Goal: Entertainment & Leisure: Consume media (video, audio)

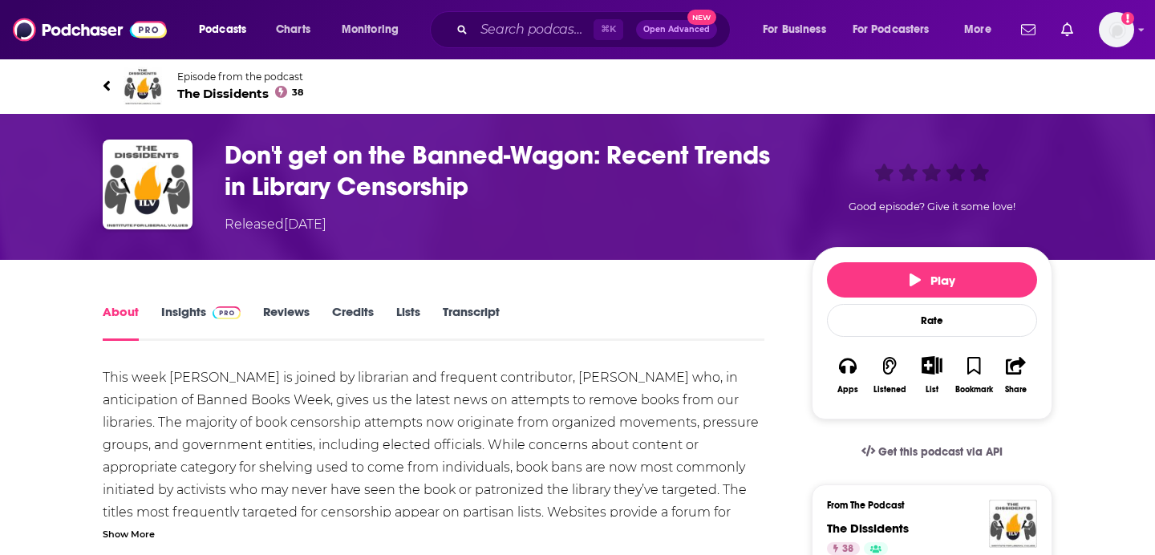
scroll to position [210, 0]
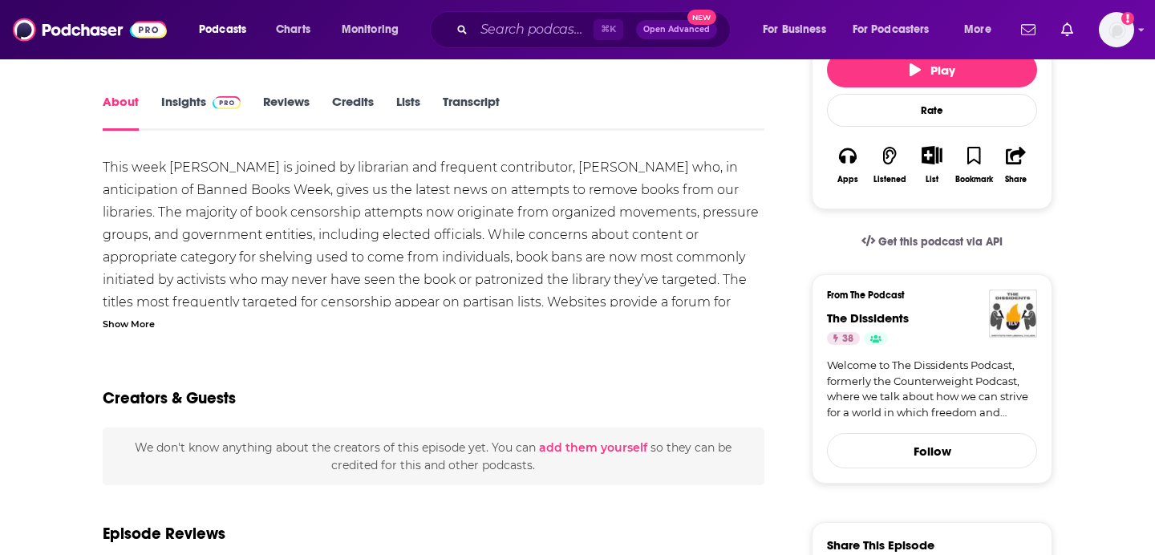
click at [497, 106] on link "Transcript" at bounding box center [471, 112] width 57 height 37
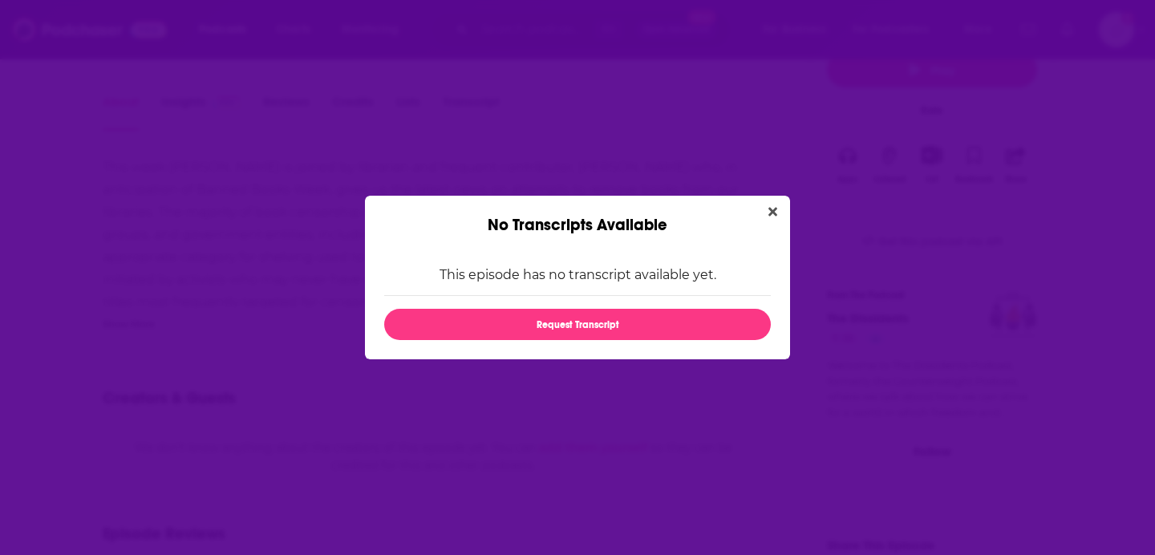
click at [785, 214] on div "No Transcripts Available" at bounding box center [577, 215] width 425 height 39
click at [783, 214] on button "Close" at bounding box center [773, 212] width 22 height 20
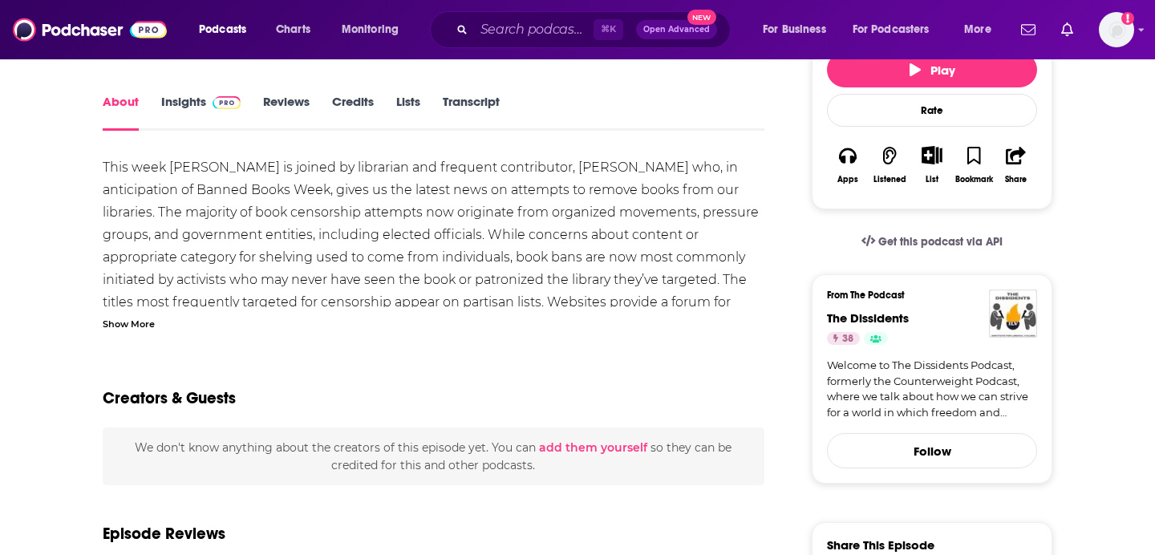
scroll to position [210, 0]
click at [127, 329] on div "Show More" at bounding box center [129, 322] width 52 height 15
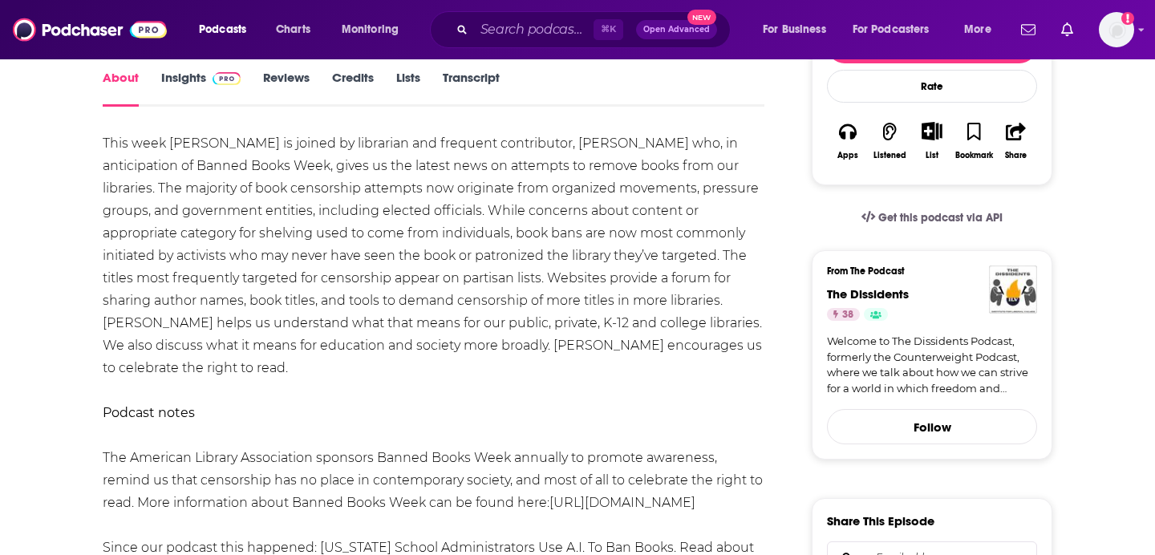
scroll to position [0, 0]
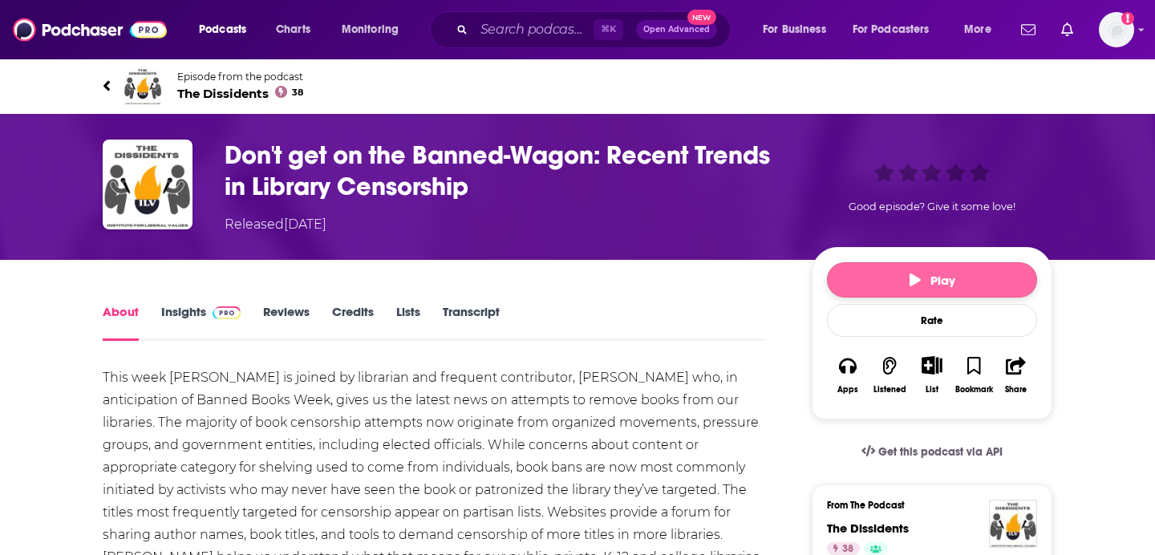
click at [939, 269] on button "Play" at bounding box center [932, 279] width 210 height 35
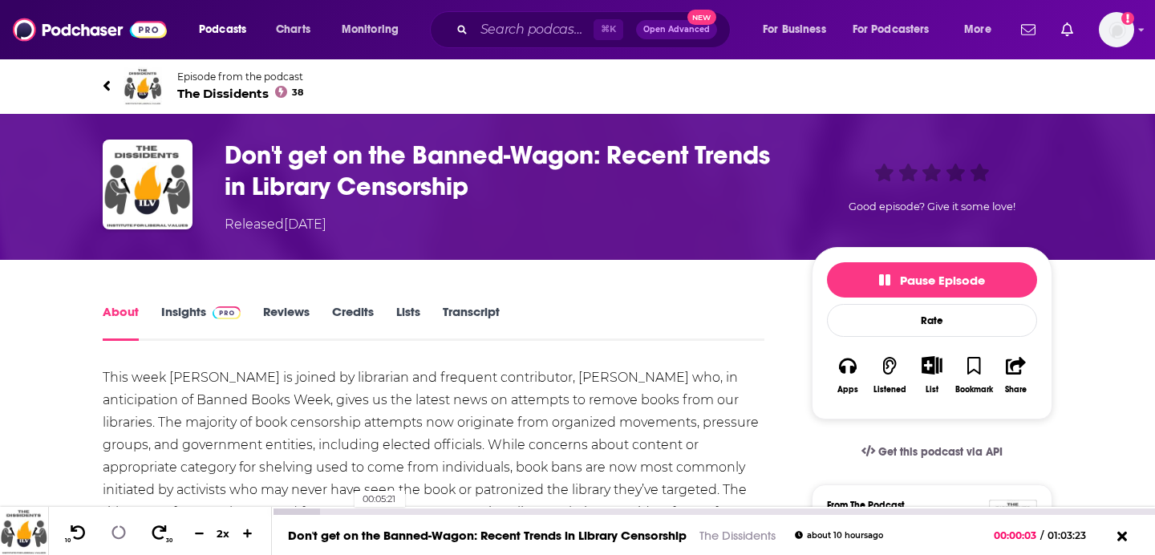
click at [346, 514] on div "00:05:21" at bounding box center [713, 512] width 883 height 6
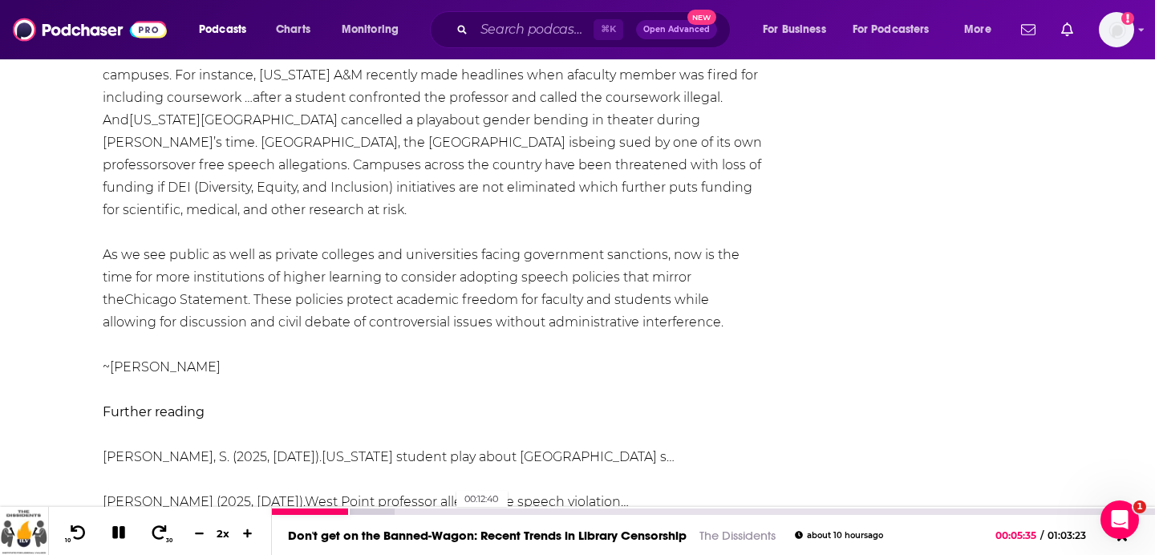
click at [449, 509] on div "00:12:40" at bounding box center [713, 512] width 883 height 6
click at [478, 511] on div at bounding box center [384, 512] width 225 height 6
click at [496, 512] on div at bounding box center [399, 512] width 255 height 6
click at [530, 512] on div at bounding box center [415, 512] width 286 height 6
click at [559, 513] on div at bounding box center [430, 512] width 316 height 6
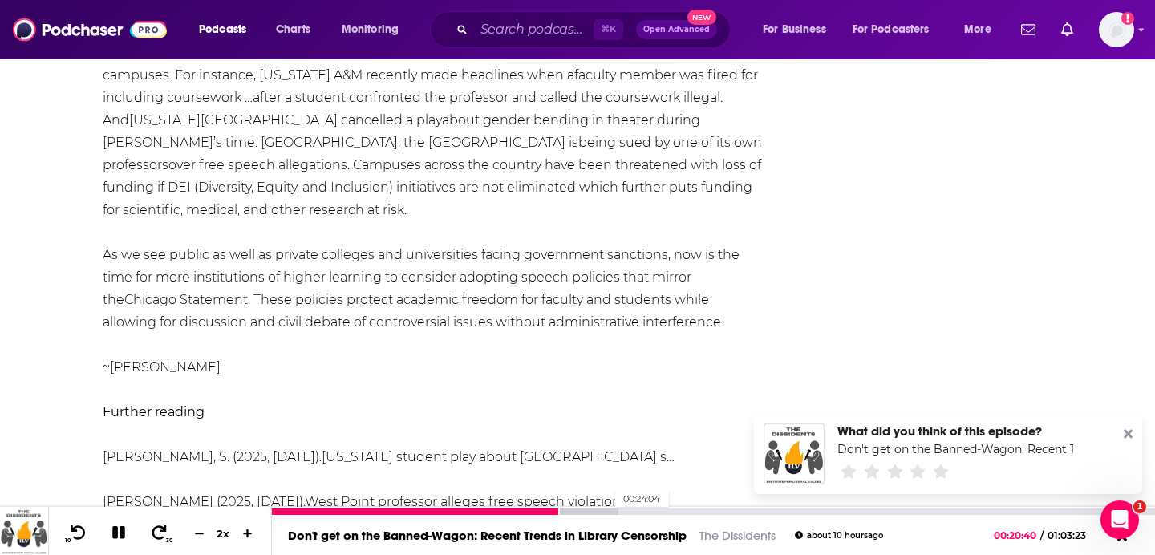
click at [607, 509] on div at bounding box center [445, 512] width 347 height 6
click at [673, 510] on div "00:28:51" at bounding box center [713, 512] width 883 height 6
click at [713, 512] on div at bounding box center [498, 512] width 452 height 6
click at [771, 507] on div at bounding box center [713, 511] width 883 height 8
click at [769, 510] on div "00:35:38" at bounding box center [713, 512] width 883 height 6
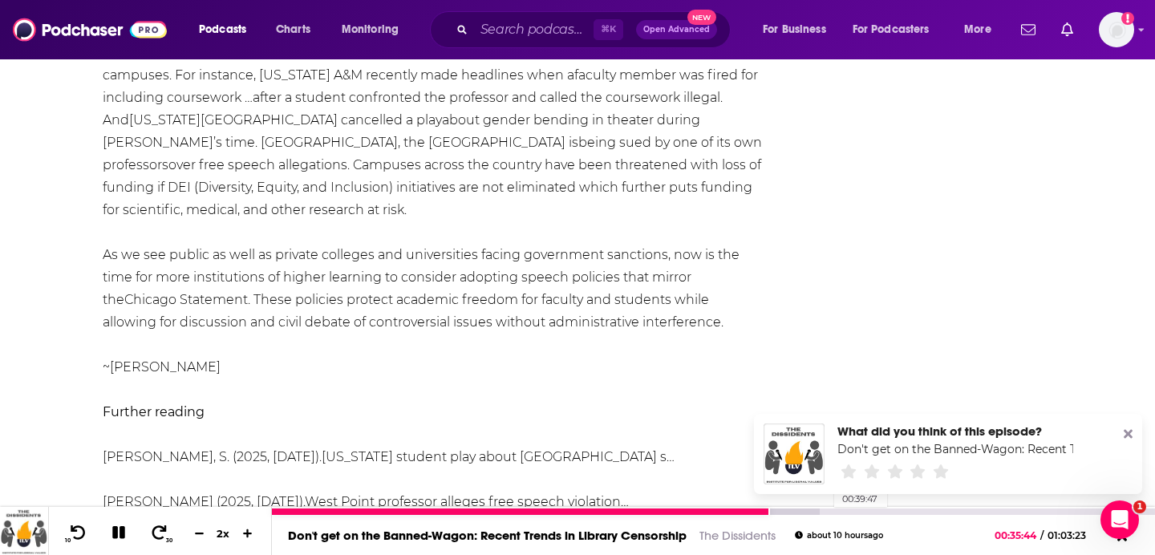
click at [826, 511] on div "00:39:47" at bounding box center [713, 512] width 883 height 6
click at [876, 511] on div "00:43:21" at bounding box center [713, 512] width 883 height 6
click at [944, 510] on div "00:48:15" at bounding box center [713, 512] width 883 height 6
click at [1001, 510] on div "00:52:17" at bounding box center [713, 512] width 883 height 6
click at [1052, 510] on div "00:55:58" at bounding box center [713, 512] width 883 height 6
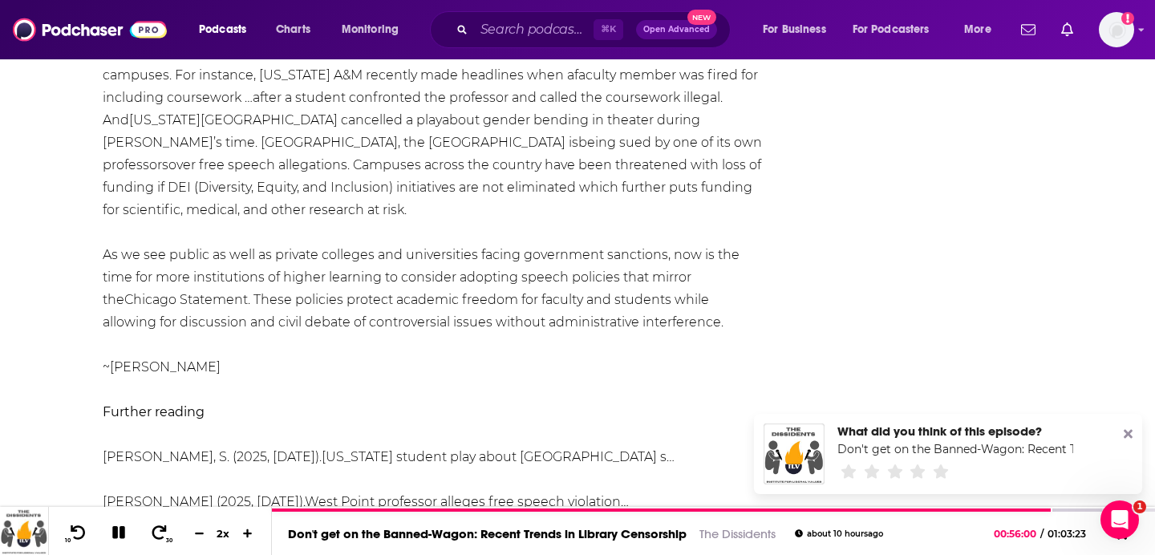
click at [1128, 433] on icon at bounding box center [1128, 434] width 9 height 9
